Goal: Task Accomplishment & Management: Manage account settings

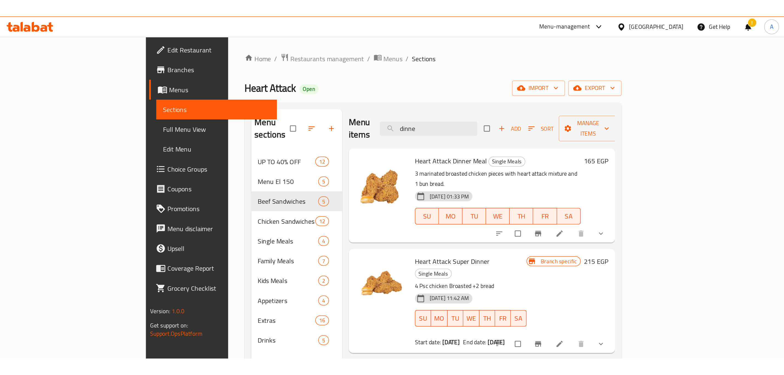
scroll to position [8, 0]
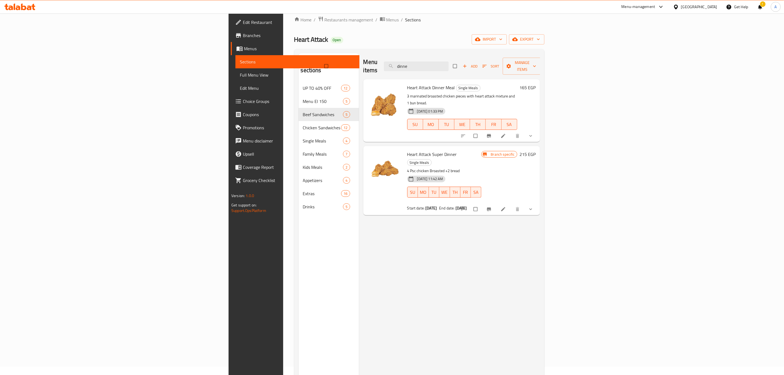
drag, startPoint x: 380, startPoint y: 344, endPoint x: 380, endPoint y: 347, distance: 3.3
click at [380, 227] on div "Menu items dinne Add Sort Manage items Heart Attack Dinner Meal Single Meals 3 …" at bounding box center [449, 240] width 181 height 375
click at [497, 227] on div "Menu items dinne Add Sort Manage items Heart Attack Dinner Meal Single Meals 3 …" at bounding box center [449, 240] width 181 height 375
click at [467, 227] on div "Menu items dinne Add Sort Manage items Heart Attack Dinner Meal Single Meals 3 …" at bounding box center [449, 240] width 181 height 375
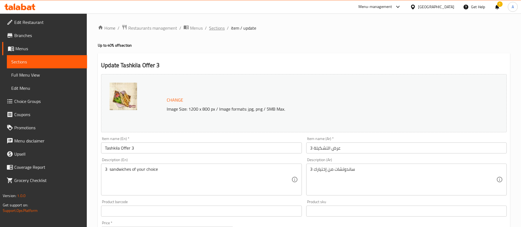
click at [220, 28] on span "Sections" at bounding box center [217, 28] width 16 height 7
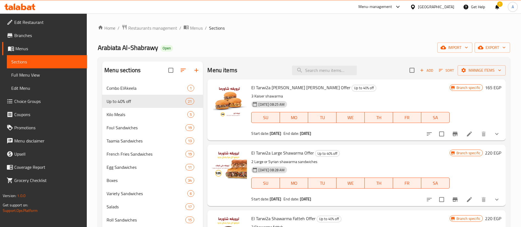
click at [314, 77] on div "Menu items Add Sort Manage items" at bounding box center [356, 70] width 298 height 18
click at [314, 74] on input "search" at bounding box center [324, 71] width 65 height 10
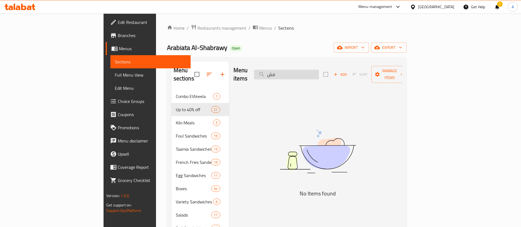
type input "ف"
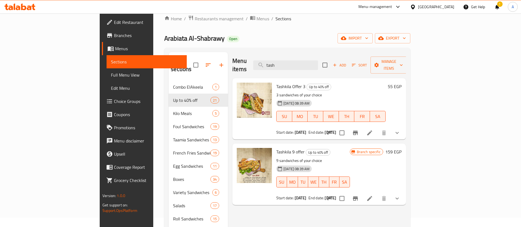
scroll to position [27, 0]
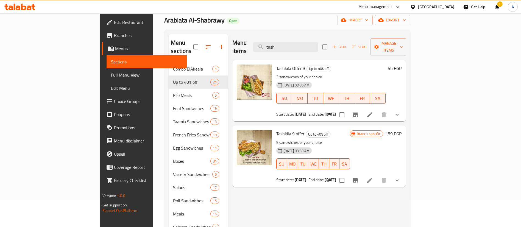
type input "tash"
click at [401, 64] on h6 "55 EGP" at bounding box center [394, 68] width 14 height 8
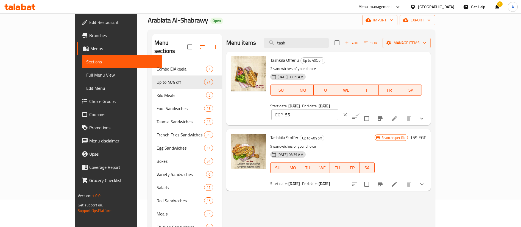
click at [338, 109] on input "55" at bounding box center [311, 114] width 53 height 11
type input "5"
type input "60"
click at [360, 112] on icon "ok" at bounding box center [356, 114] width 5 height 5
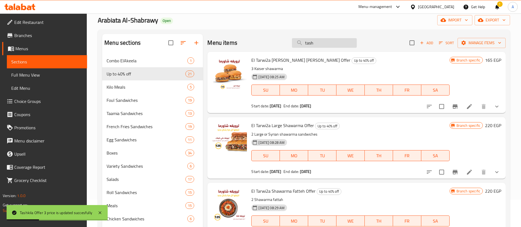
click at [329, 43] on input "tash" at bounding box center [324, 43] width 65 height 10
type input "w"
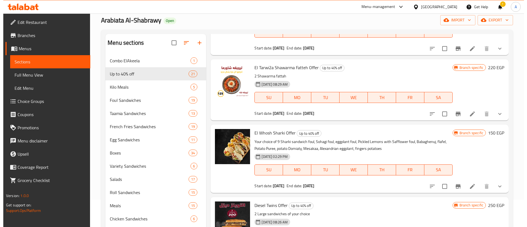
scroll to position [137, 0]
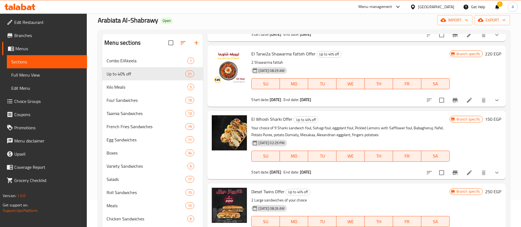
click at [451, 172] on icon "Branch-specific-item" at bounding box center [454, 172] width 7 height 7
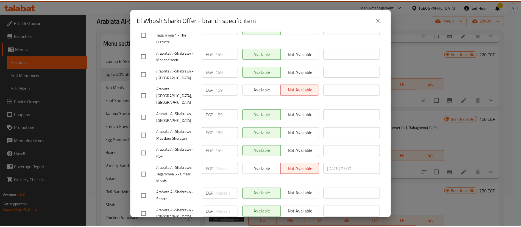
scroll to position [192, 0]
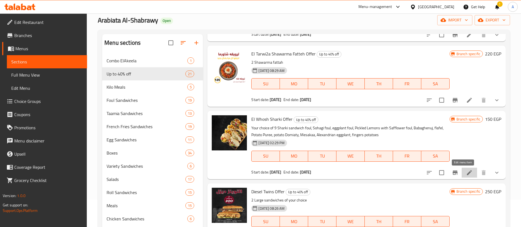
click at [466, 171] on icon at bounding box center [469, 172] width 7 height 7
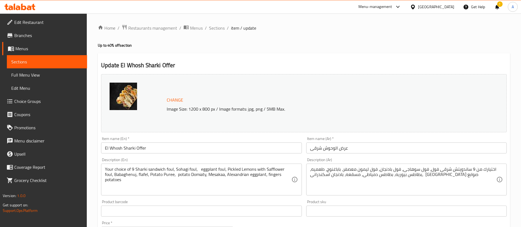
drag, startPoint x: 216, startPoint y: 25, endPoint x: 224, endPoint y: 33, distance: 11.3
click at [216, 25] on span "Sections" at bounding box center [217, 28] width 16 height 7
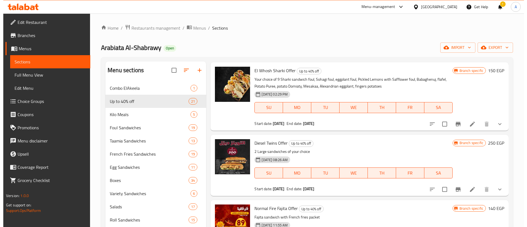
scroll to position [210, 0]
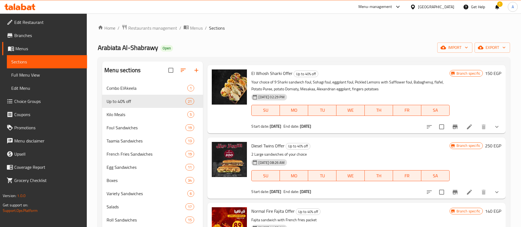
click at [452, 127] on icon "Branch-specific-item" at bounding box center [454, 127] width 5 height 4
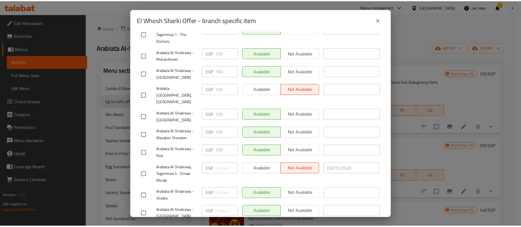
scroll to position [274, 0]
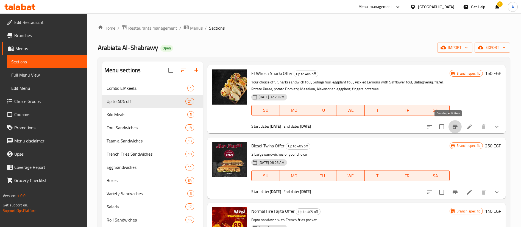
click at [451, 130] on icon "Branch-specific-item" at bounding box center [454, 126] width 7 height 7
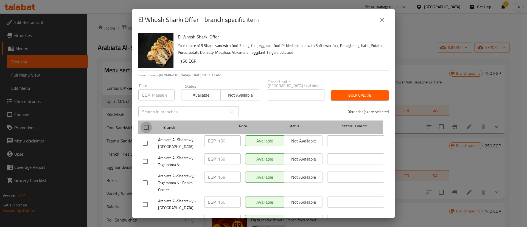
click at [147, 122] on input "checkbox" at bounding box center [146, 128] width 12 height 12
checkbox input "true"
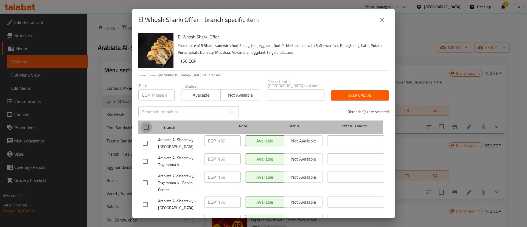
checkbox input "true"
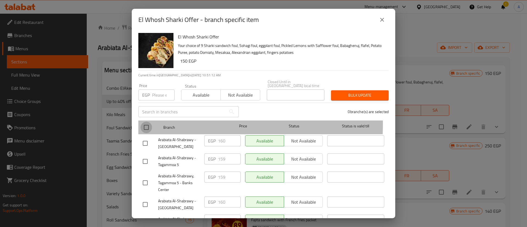
checkbox input "true"
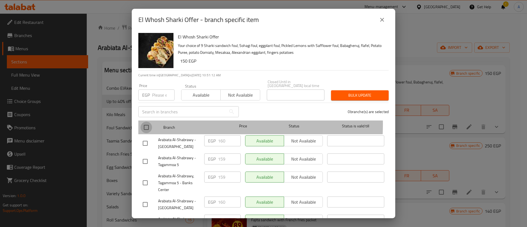
checkbox input "true"
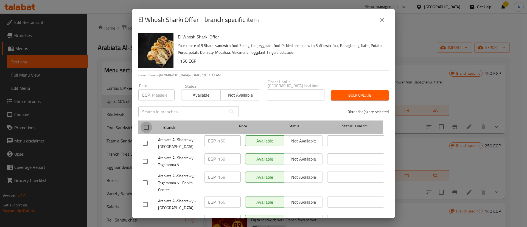
checkbox input "true"
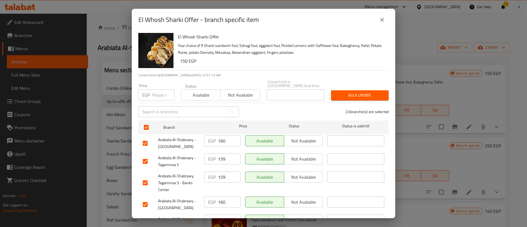
click at [193, 91] on span "Available" at bounding box center [201, 95] width 35 height 8
click at [336, 92] on span "Bulk update" at bounding box center [359, 95] width 49 height 7
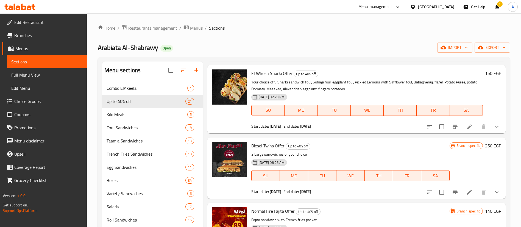
scroll to position [200, 0]
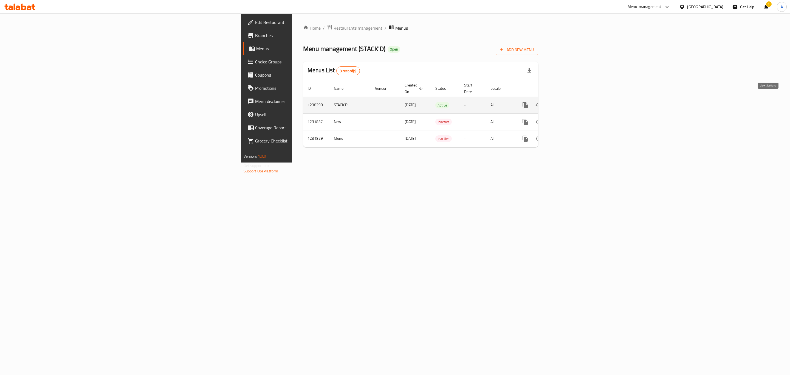
click at [568, 102] on icon "enhanced table" at bounding box center [565, 105] width 7 height 7
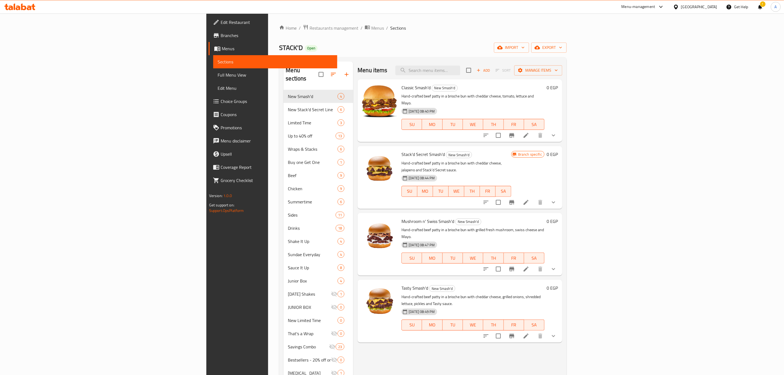
click at [502, 62] on div "Menu items Add Sort Manage items" at bounding box center [460, 70] width 205 height 18
drag, startPoint x: 502, startPoint y: 65, endPoint x: 500, endPoint y: 68, distance: 2.9
click at [500, 68] on div "Menu items Add Sort Manage items" at bounding box center [460, 70] width 205 height 18
click at [460, 68] on input "search" at bounding box center [427, 71] width 65 height 10
paste input "Double Saver"
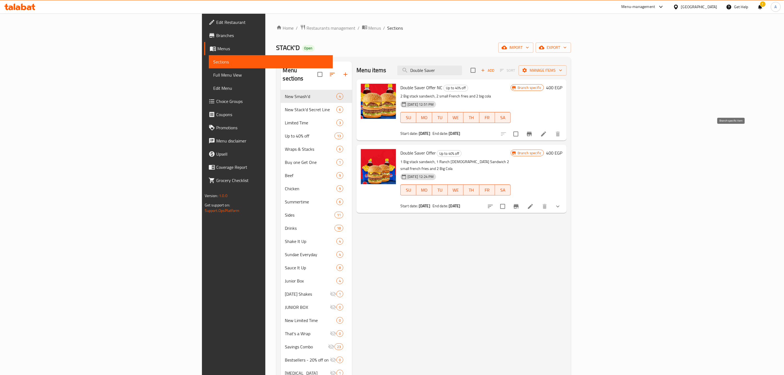
type input "Double Saver"
click at [533, 137] on icon "Branch-specific-item" at bounding box center [529, 134] width 7 height 7
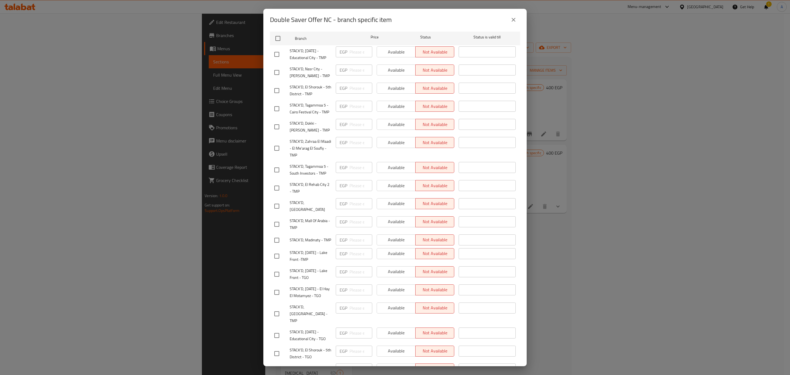
scroll to position [96, 0]
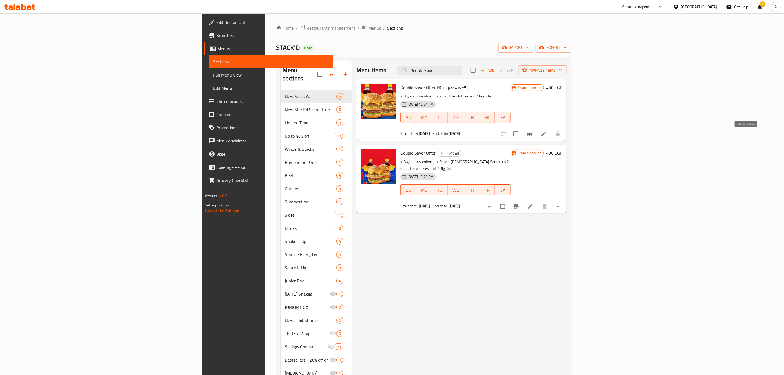
click at [546, 134] on icon at bounding box center [543, 133] width 5 height 5
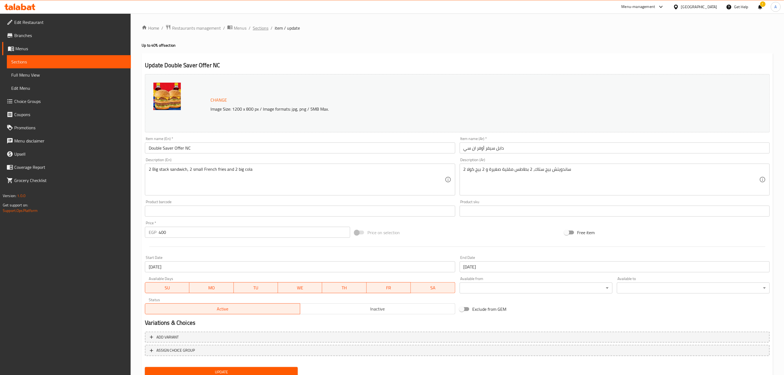
click at [256, 28] on span "Sections" at bounding box center [261, 28] width 16 height 7
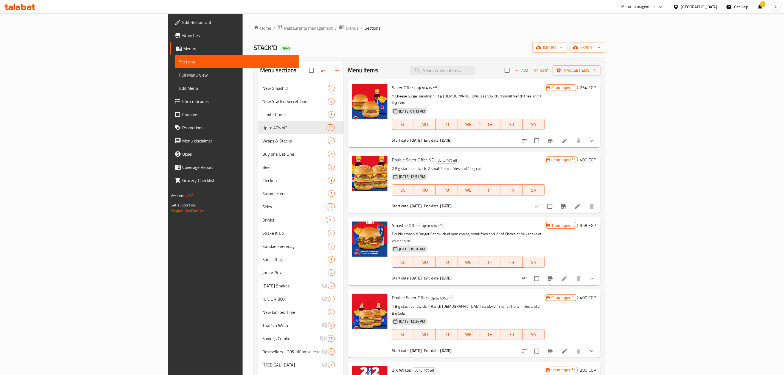
click at [567, 203] on icon "Branch-specific-item" at bounding box center [563, 206] width 7 height 7
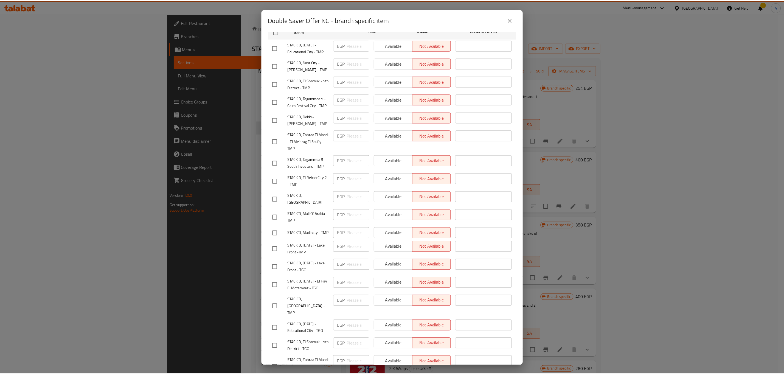
scroll to position [285, 0]
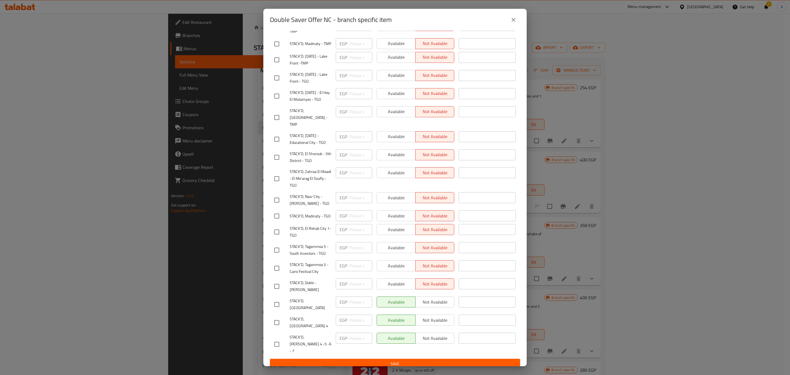
click at [589, 145] on div "Double Saver Offer NC - branch specific item Double Saver Offer NC 2 Big stack …" at bounding box center [395, 187] width 790 height 375
click at [588, 151] on div "Double Saver Offer NC - branch specific item Double Saver Offer NC 2 Big stack …" at bounding box center [395, 187] width 790 height 375
